Goal: Transaction & Acquisition: Obtain resource

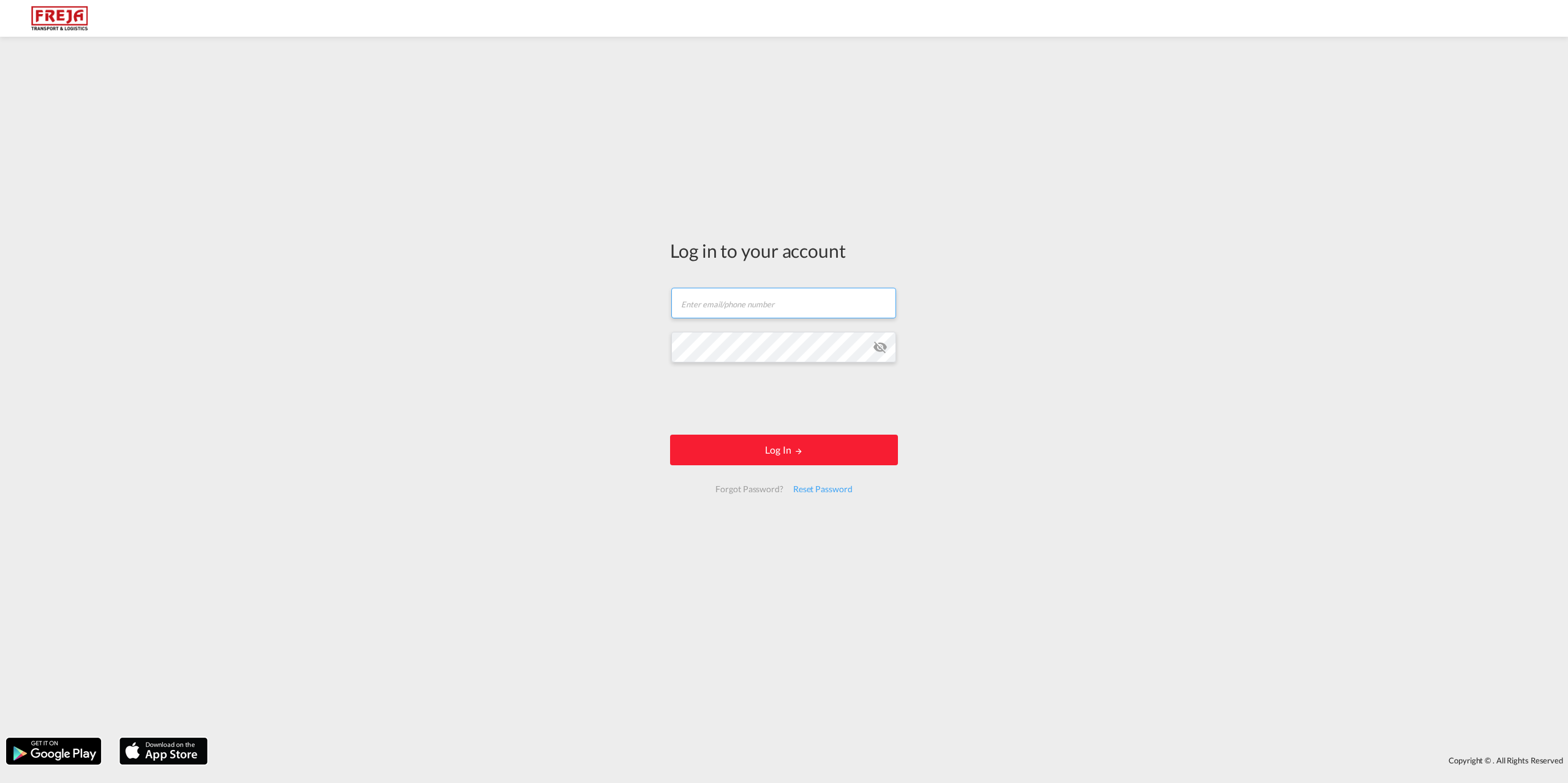
type input "[EMAIL_ADDRESS][DOMAIN_NAME]"
click at [771, 432] on form "[EMAIL_ADDRESS][DOMAIN_NAME] Password field is required Log In Forgot Password?…" at bounding box center [784, 390] width 228 height 230
click at [776, 447] on button "Log In" at bounding box center [784, 451] width 228 height 31
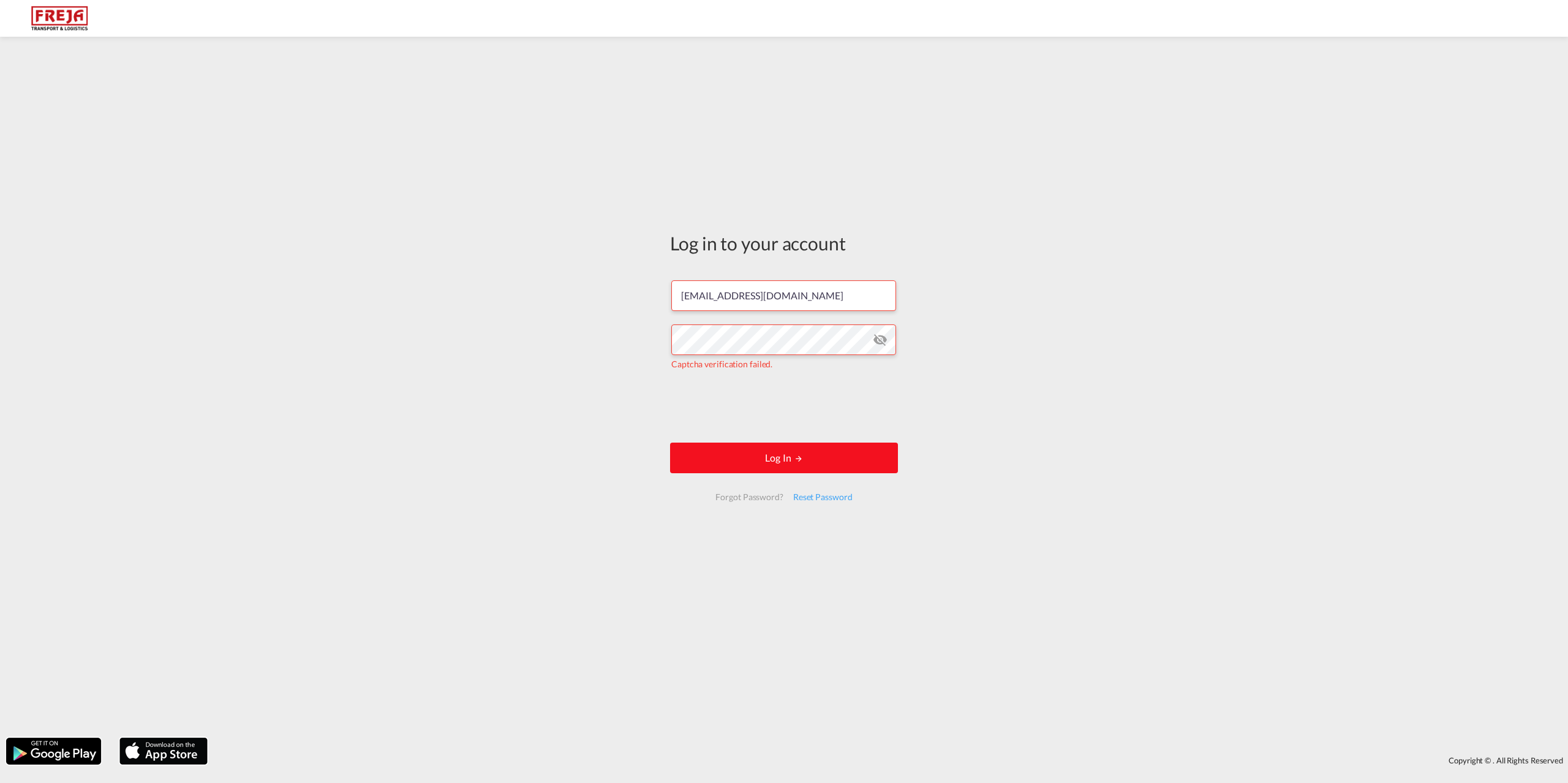
click at [777, 457] on button "Log In" at bounding box center [784, 458] width 228 height 31
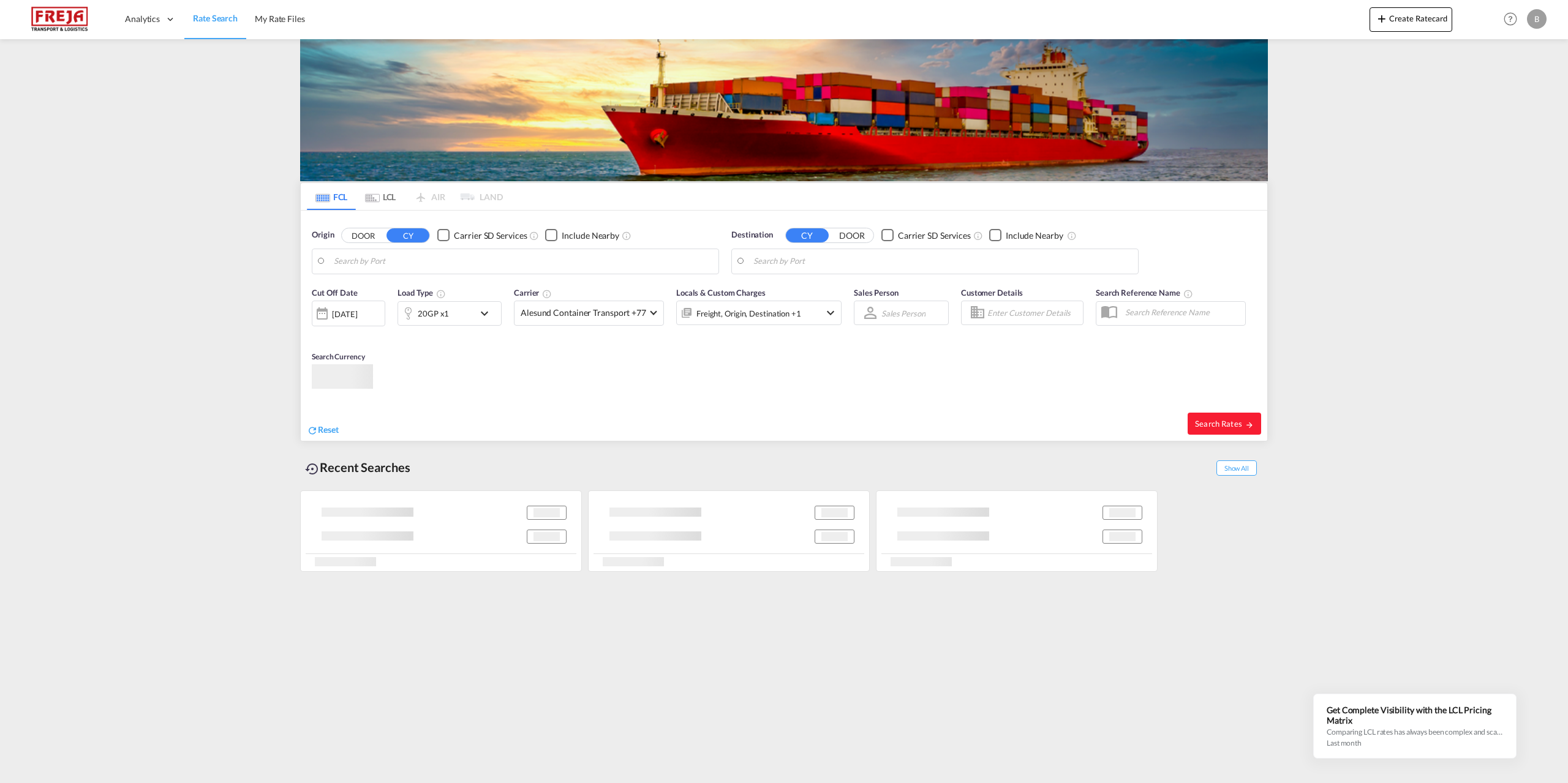
type input "Yantian Pt, CNYTN"
type input "[GEOGRAPHIC_DATA] ([GEOGRAPHIC_DATA]), DKCPH"
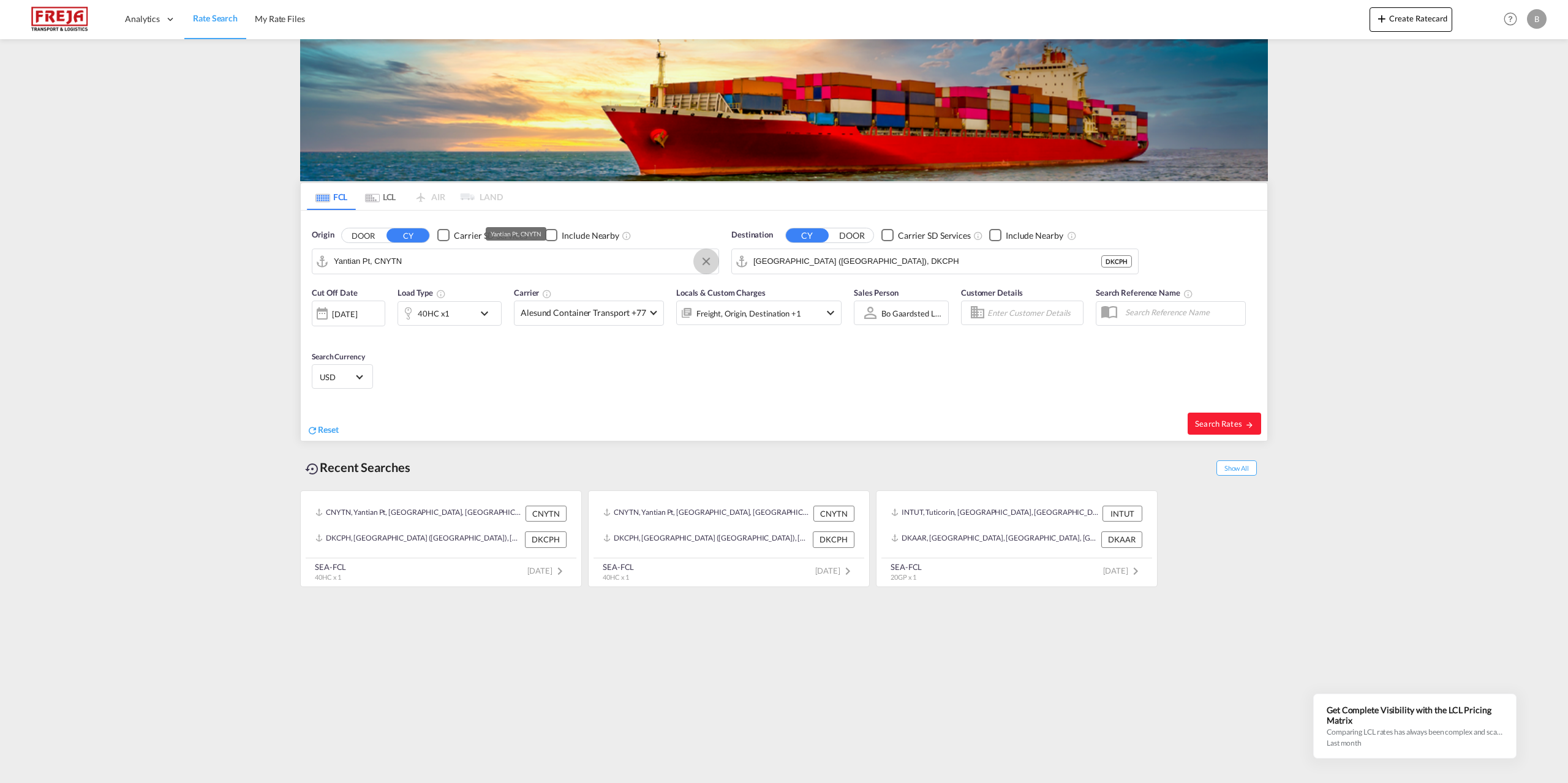
click at [704, 260] on button "Clear Input" at bounding box center [706, 262] width 19 height 19
click at [381, 336] on div "Sura baya [GEOGRAPHIC_DATA] IDSUB" at bounding box center [429, 332] width 233 height 37
type input "[GEOGRAPHIC_DATA], IDSUB"
click at [1126, 264] on button "Clear Input" at bounding box center [1125, 262] width 19 height 19
click at [796, 293] on div "Aarh us [GEOGRAPHIC_DATA] [GEOGRAPHIC_DATA]" at bounding box center [848, 295] width 233 height 37
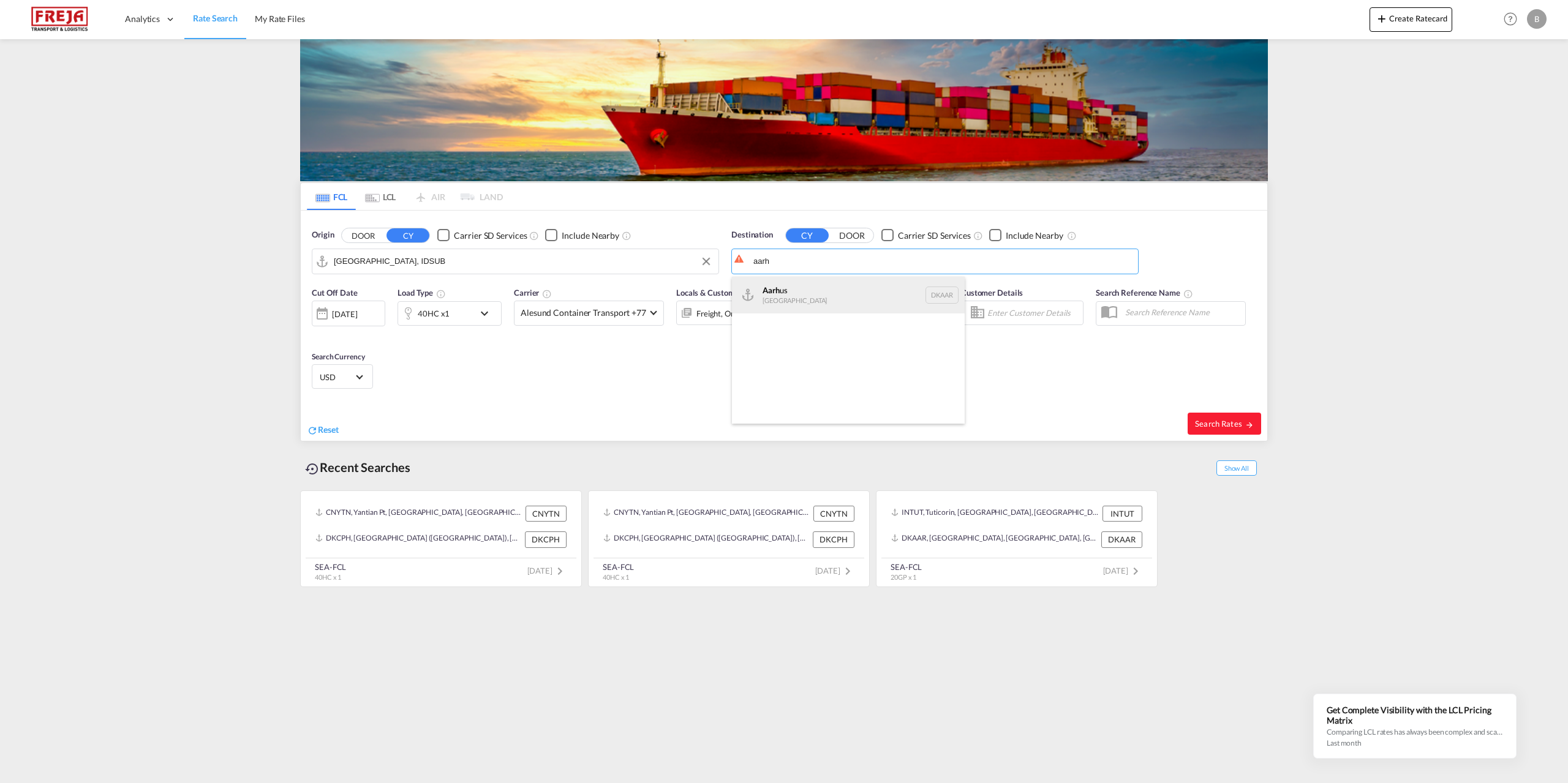
type input "[GEOGRAPHIC_DATA], [GEOGRAPHIC_DATA]"
click at [491, 317] on md-icon "icon-chevron-down" at bounding box center [488, 314] width 21 height 15
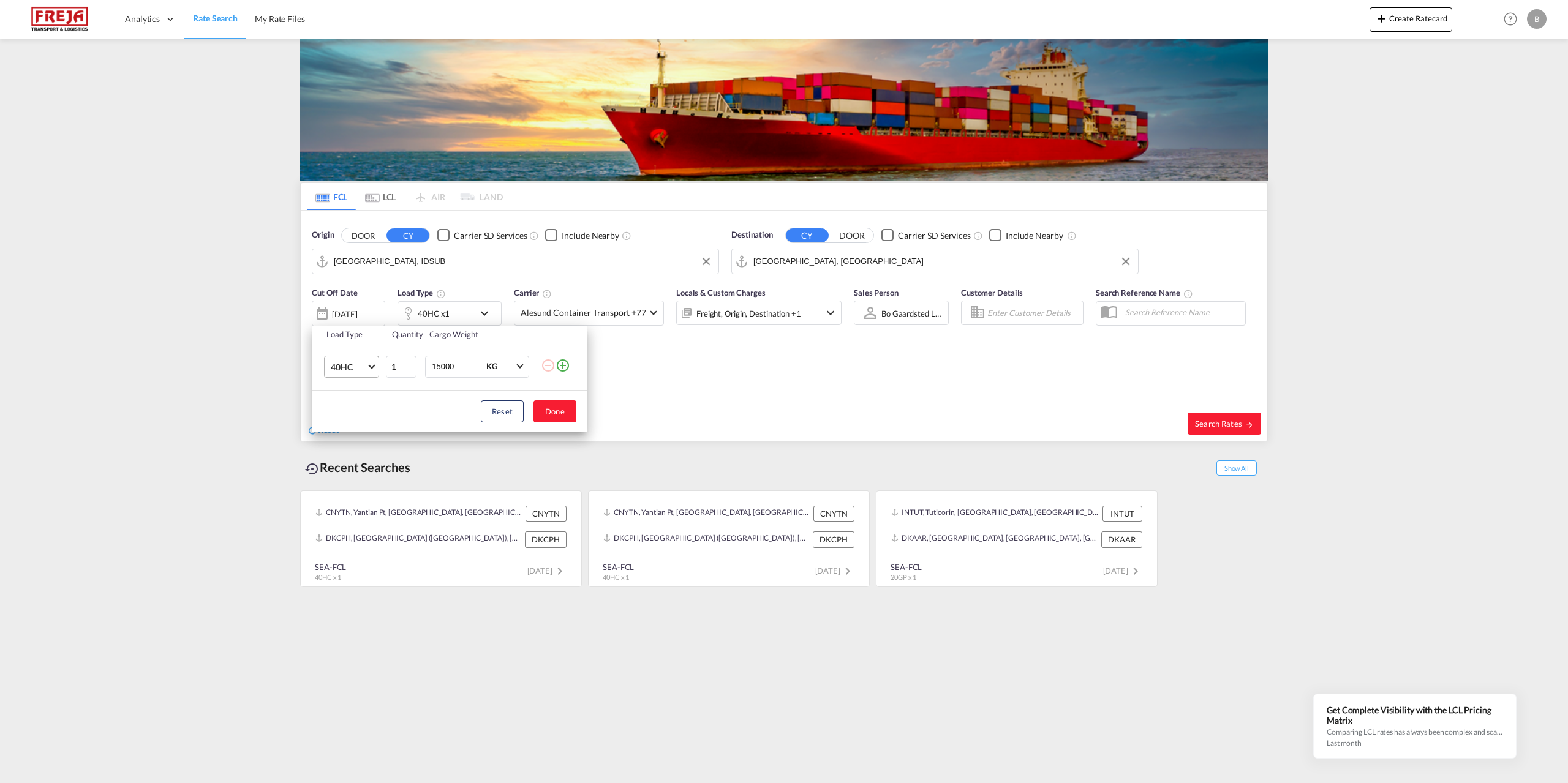
click at [372, 368] on span "Choose: \a40HC" at bounding box center [372, 365] width 7 height 7
click at [350, 308] on div "20GP" at bounding box center [341, 308] width 21 height 12
click at [557, 415] on button "Done" at bounding box center [555, 411] width 43 height 22
click at [651, 315] on md-select-value "Alesund Container Transport +77" at bounding box center [588, 313] width 149 height 24
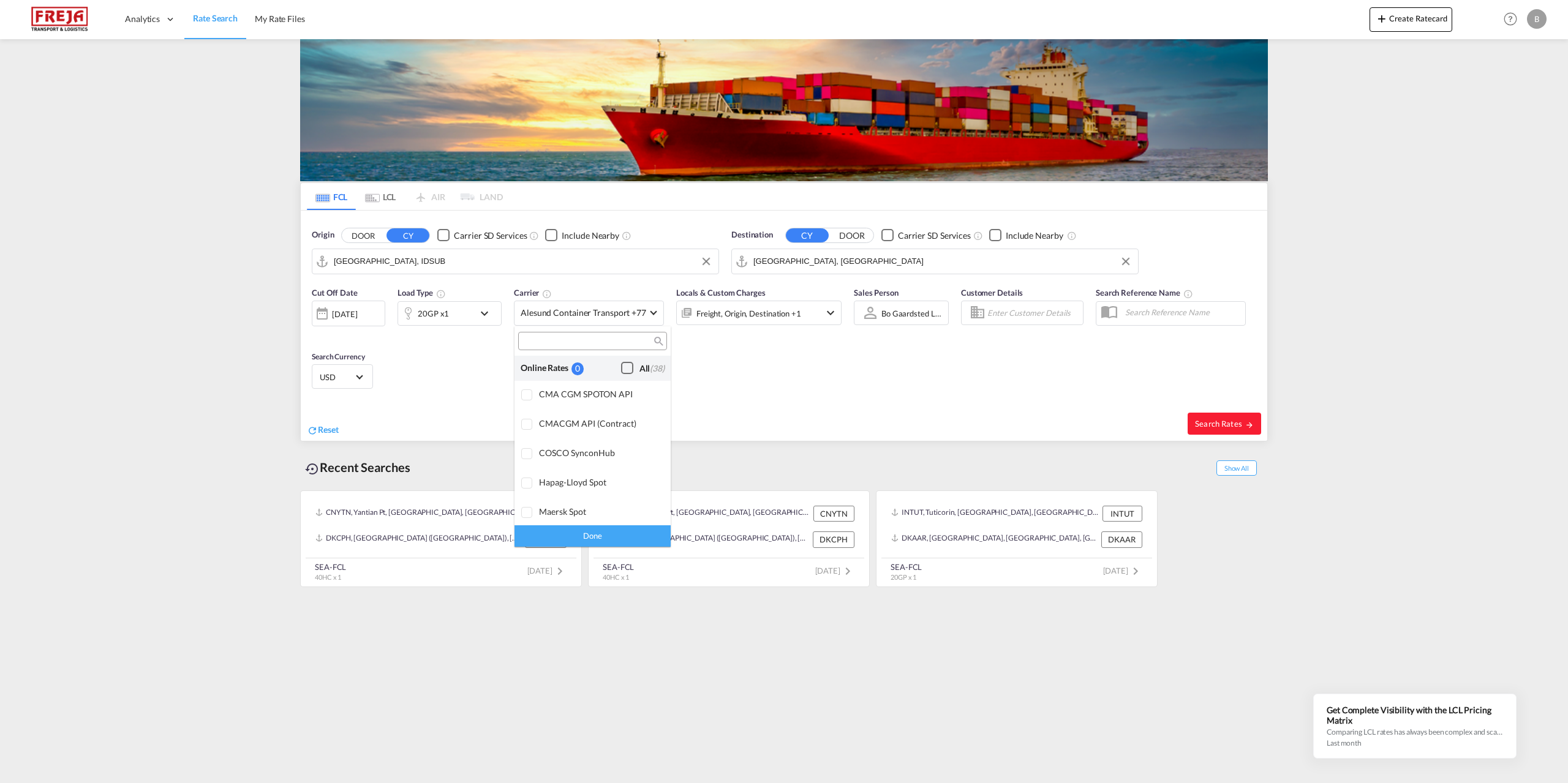
click at [621, 368] on div "Checkbox No Ink" at bounding box center [627, 367] width 12 height 12
click at [609, 532] on div "Done" at bounding box center [592, 536] width 156 height 21
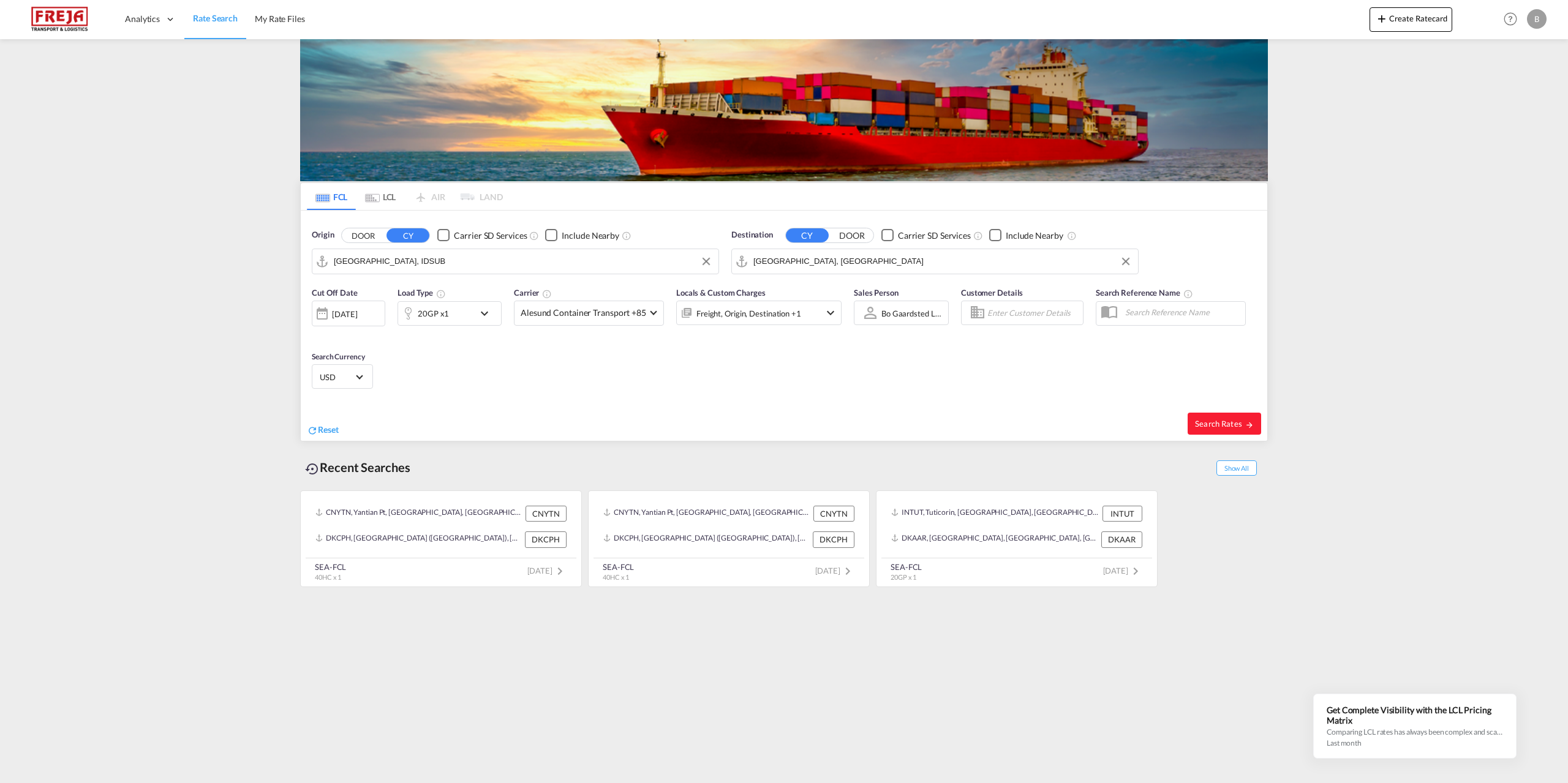
click at [830, 315] on md-icon "icon-chevron-down" at bounding box center [830, 313] width 15 height 15
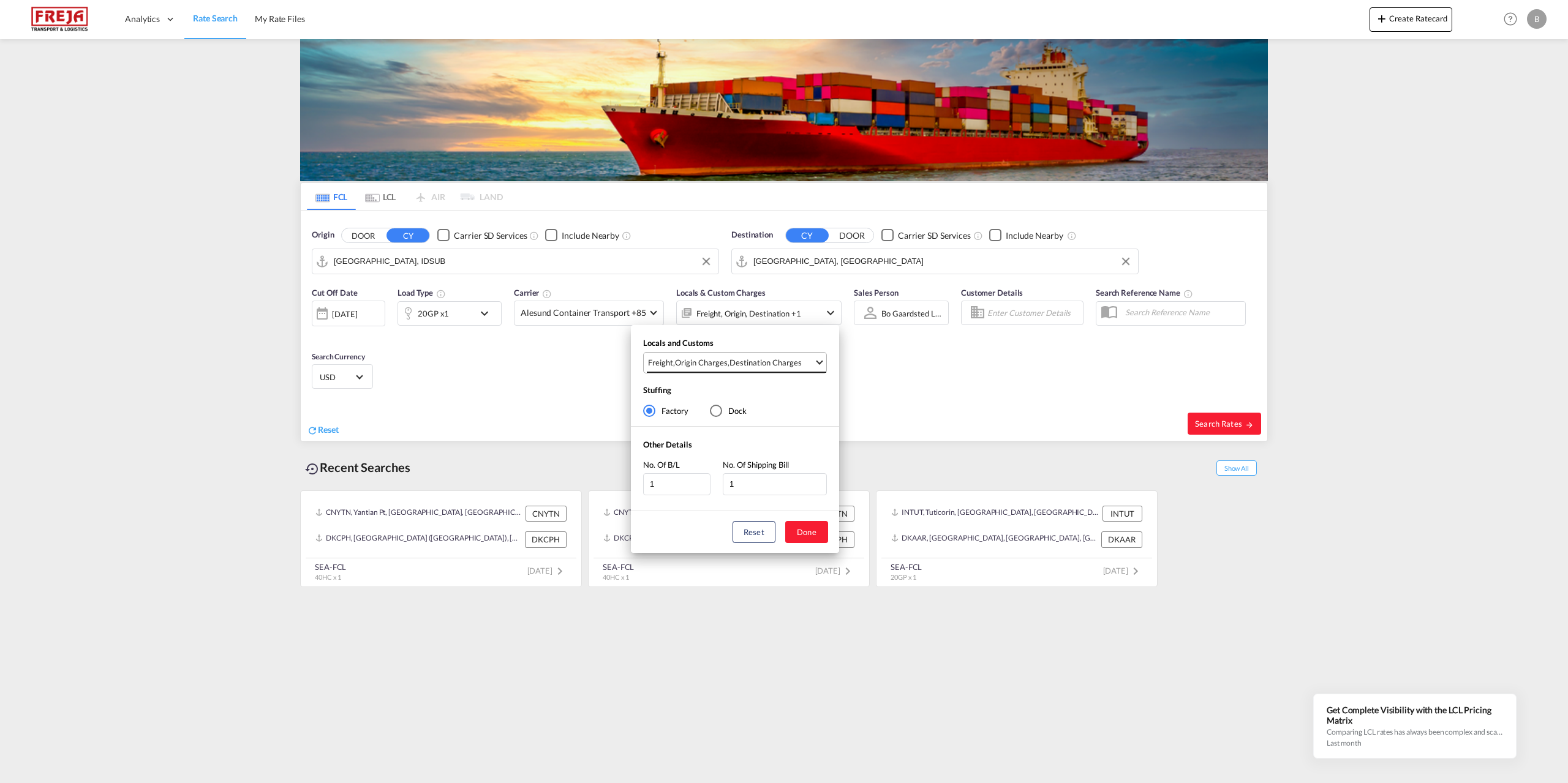
click at [816, 360] on md-select-value "Freight , Origin Charges , Destination Charges" at bounding box center [737, 363] width 179 height 20
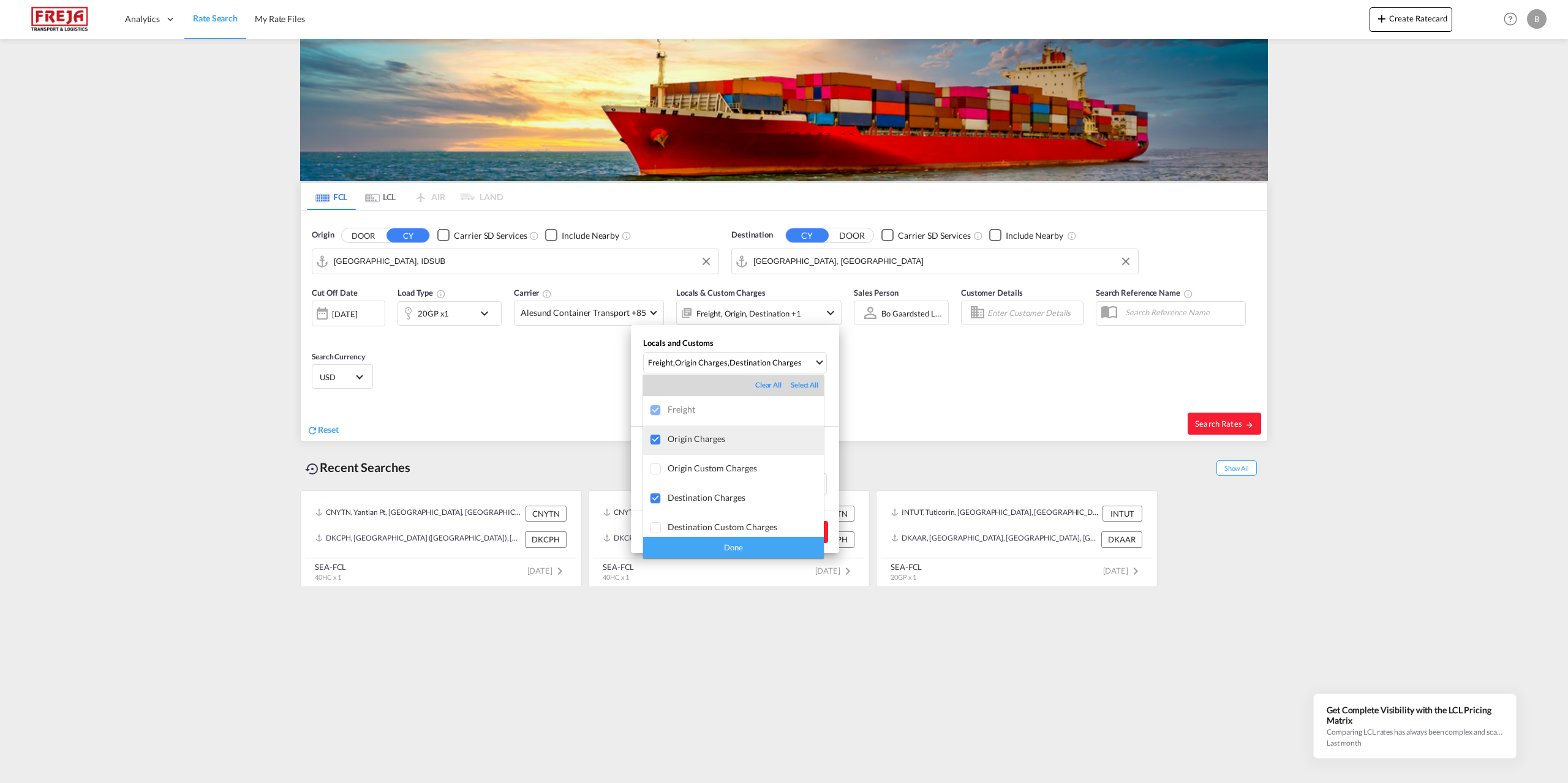
click at [654, 440] on div at bounding box center [656, 440] width 12 height 12
click at [755, 543] on div "Done" at bounding box center [733, 548] width 181 height 21
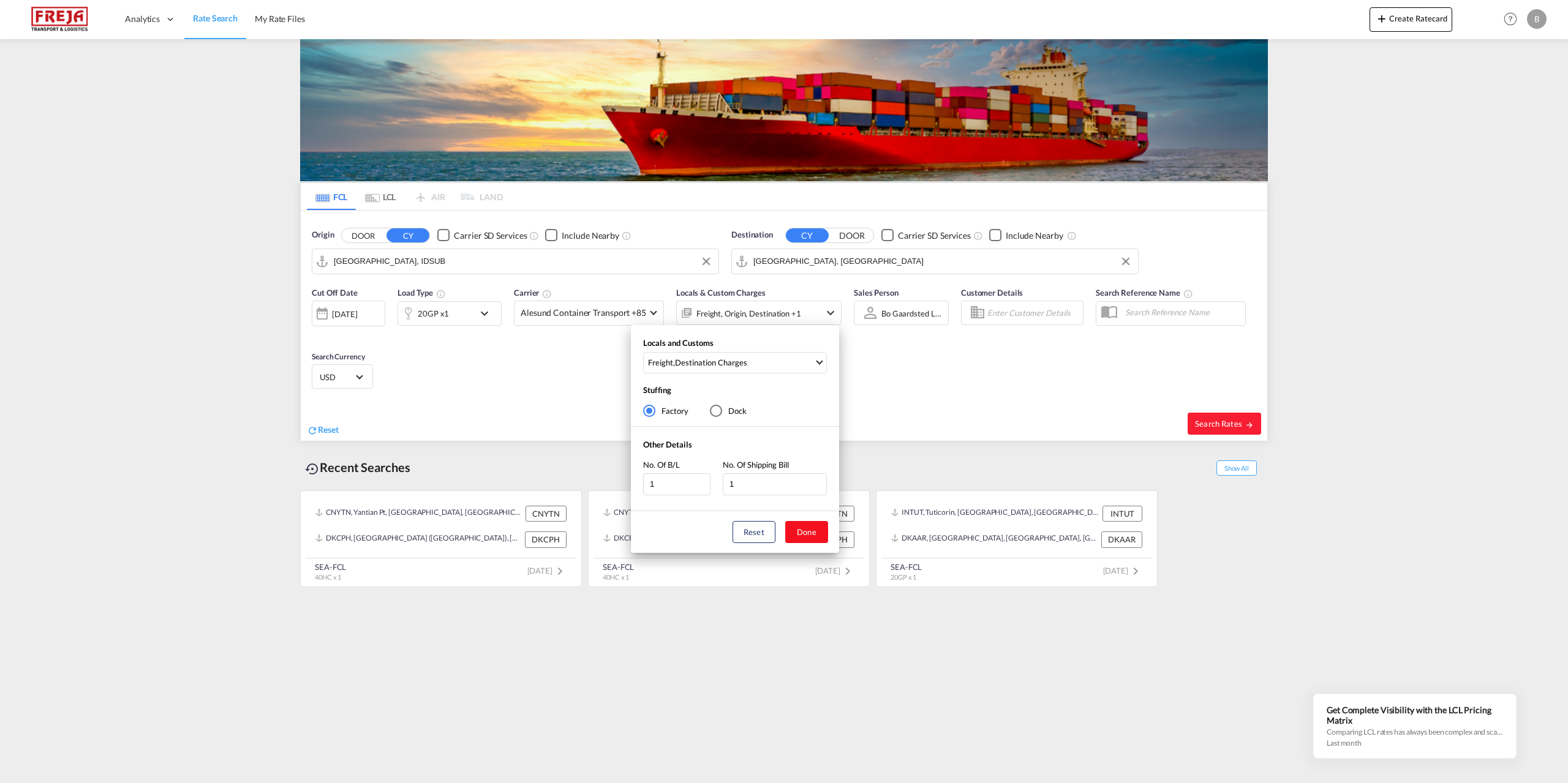
click at [805, 539] on button "Done" at bounding box center [807, 532] width 43 height 22
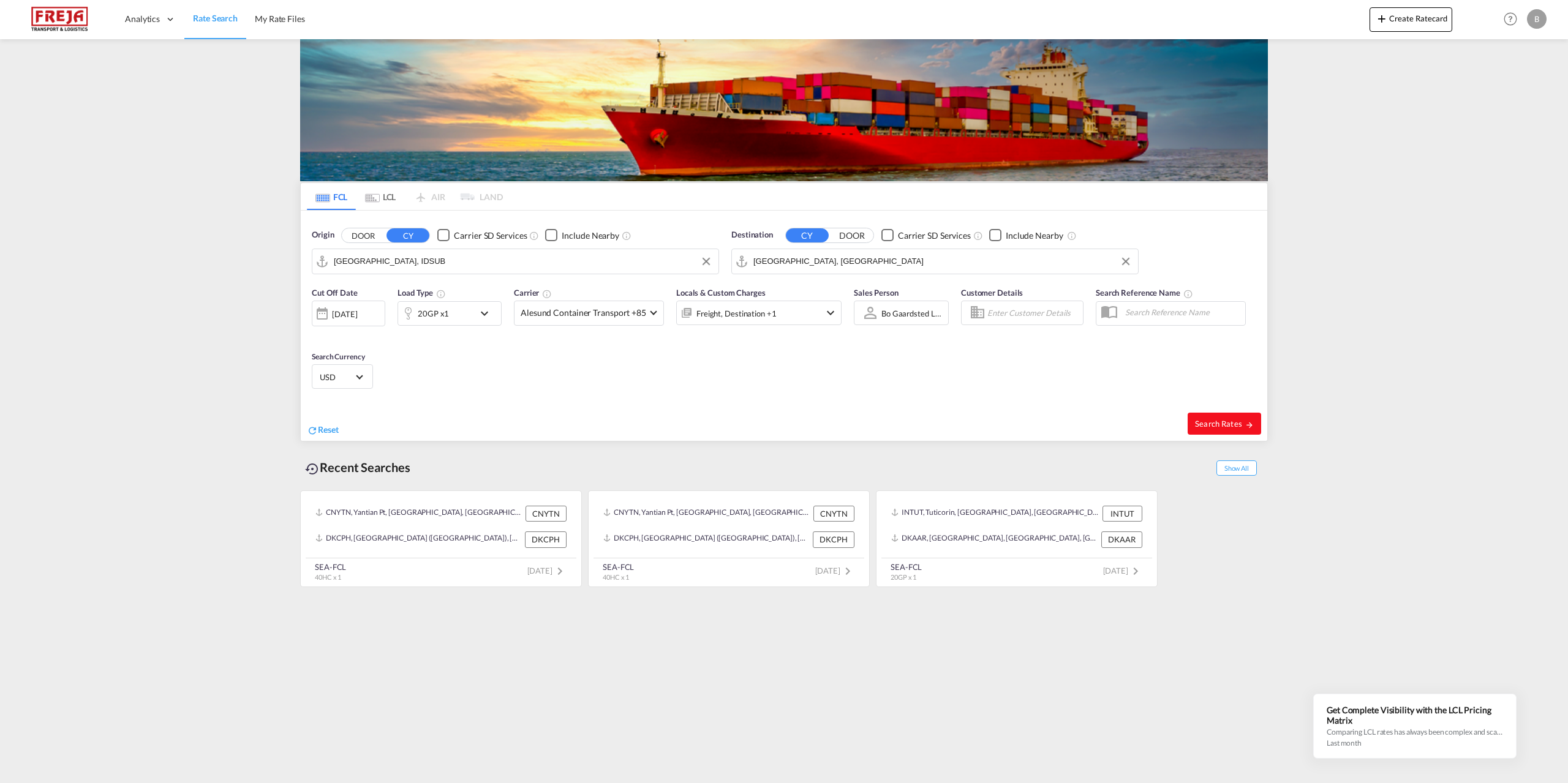
click at [1231, 421] on span "Search Rates" at bounding box center [1225, 424] width 59 height 10
type input "IDSUB to DKAAR / [DATE]"
